Goal: Browse casually

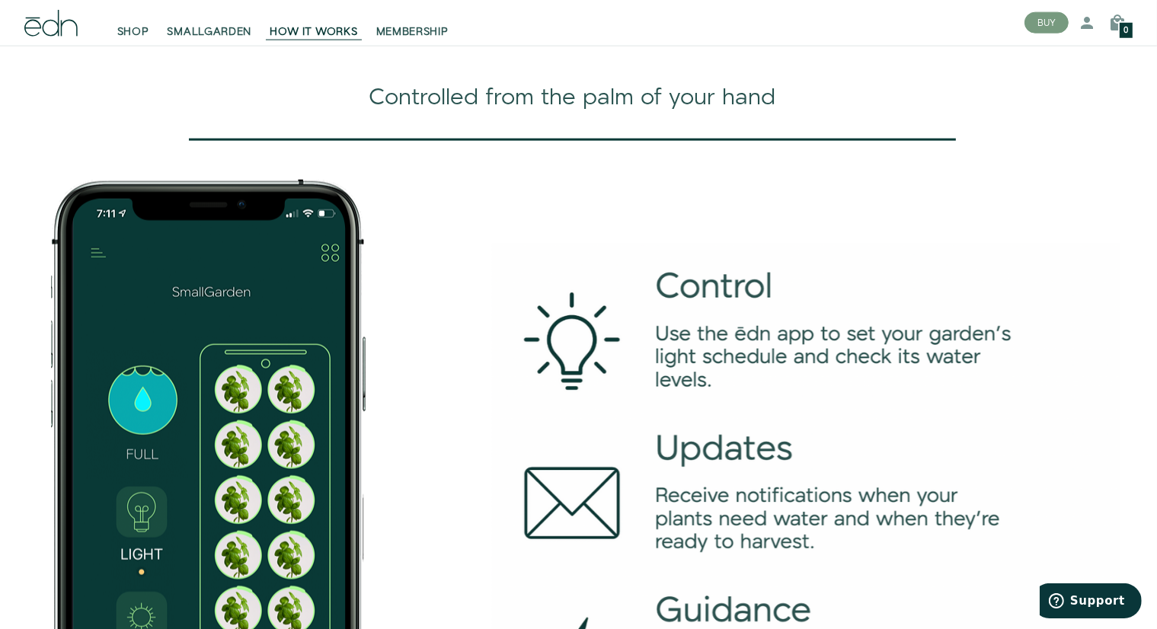
scroll to position [1856, 0]
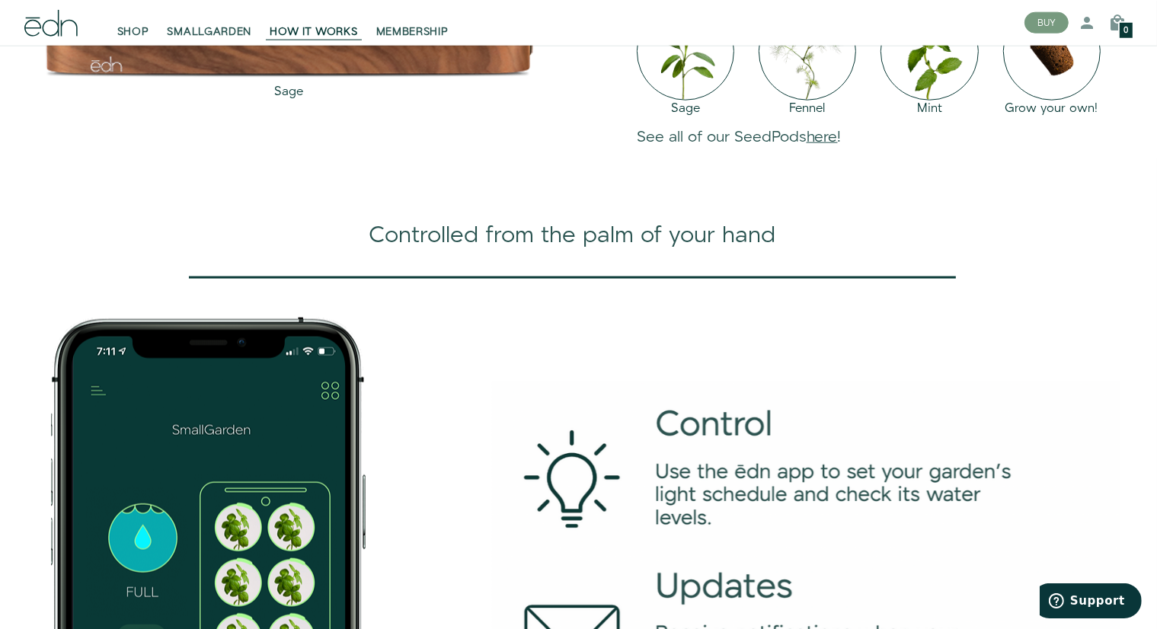
click at [43, 20] on icon at bounding box center [50, 23] width 53 height 27
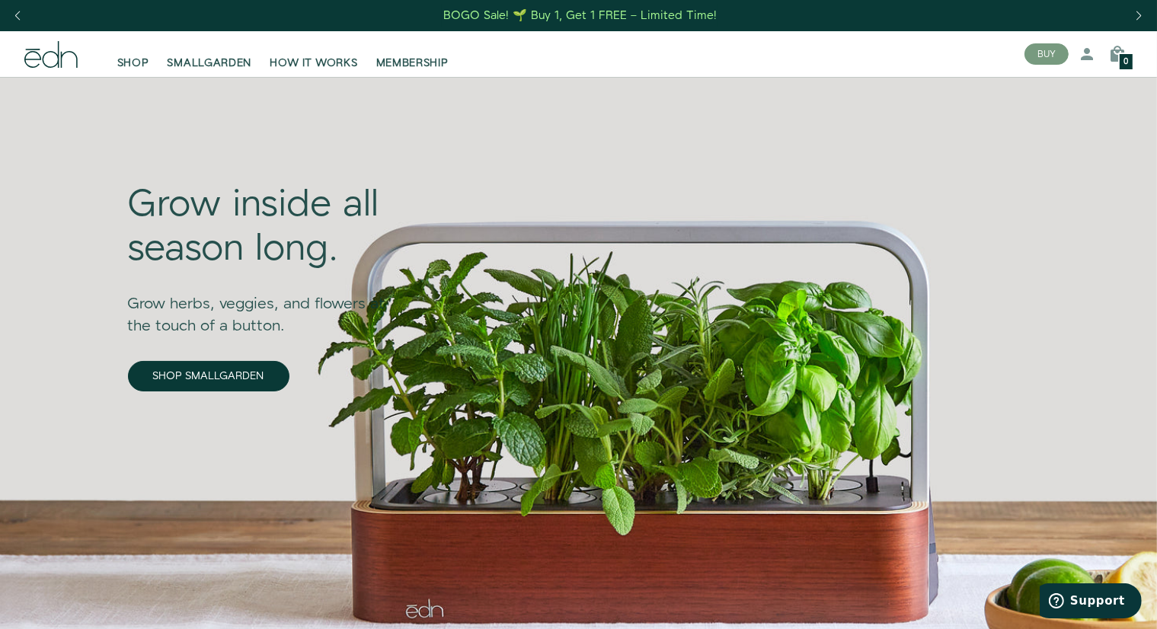
click at [43, 20] on div "BOGO Sale! 🌱 Buy 1, Get 1 FREE – Limited Time!" at bounding box center [578, 15] width 1157 height 31
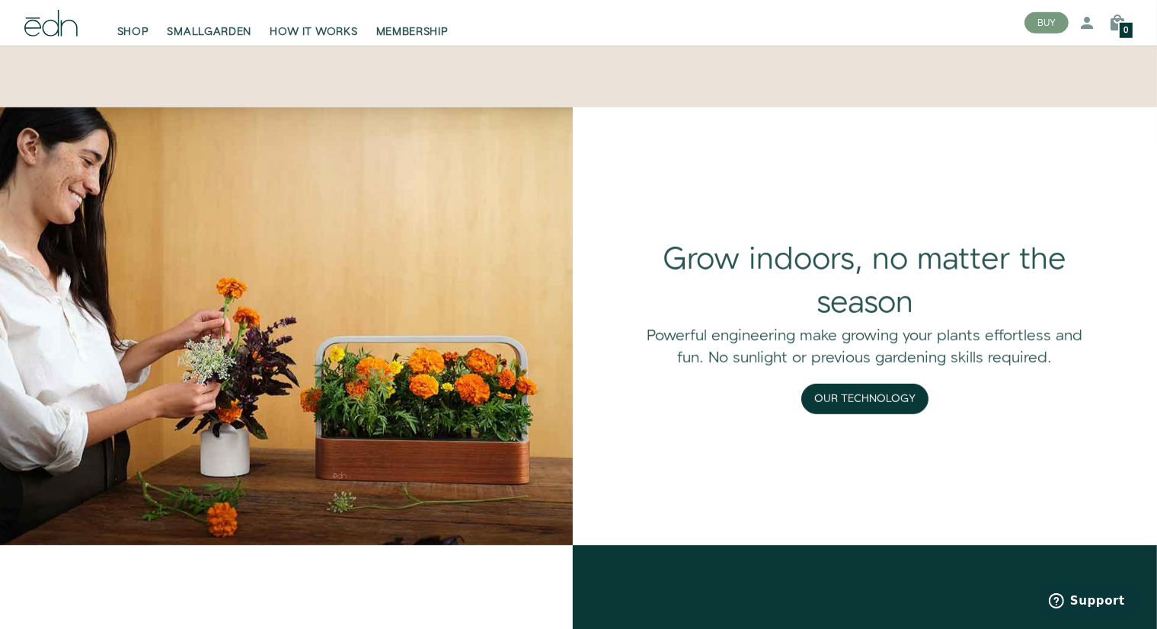
scroll to position [1334, 0]
